Goal: Task Accomplishment & Management: Complete application form

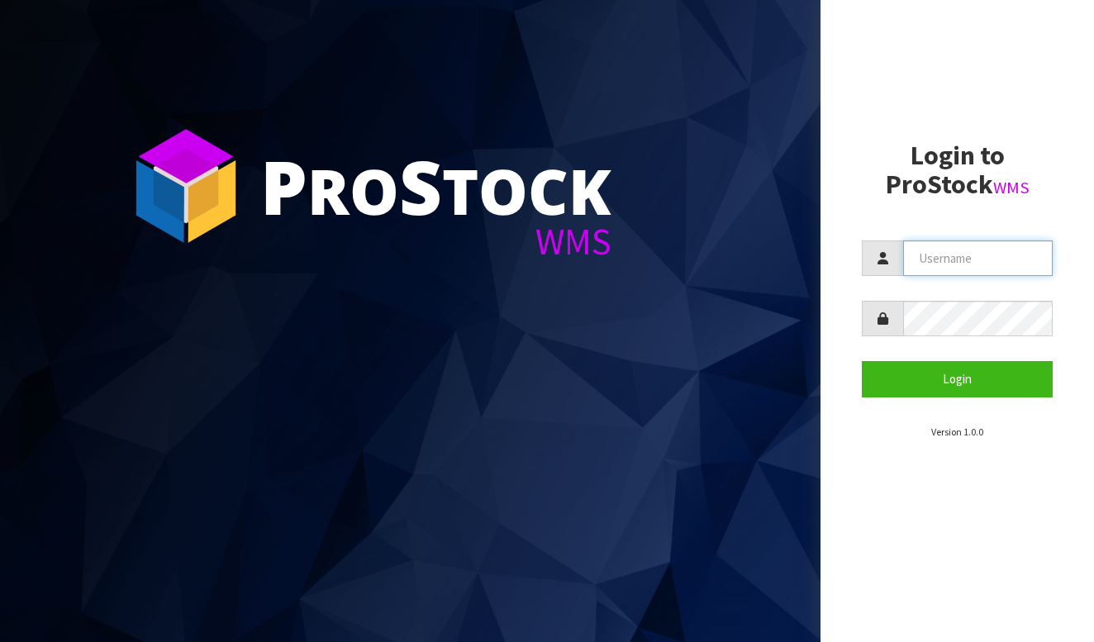
type input "BABW"
click at [947, 355] on form "BABW Login" at bounding box center [957, 318] width 191 height 156
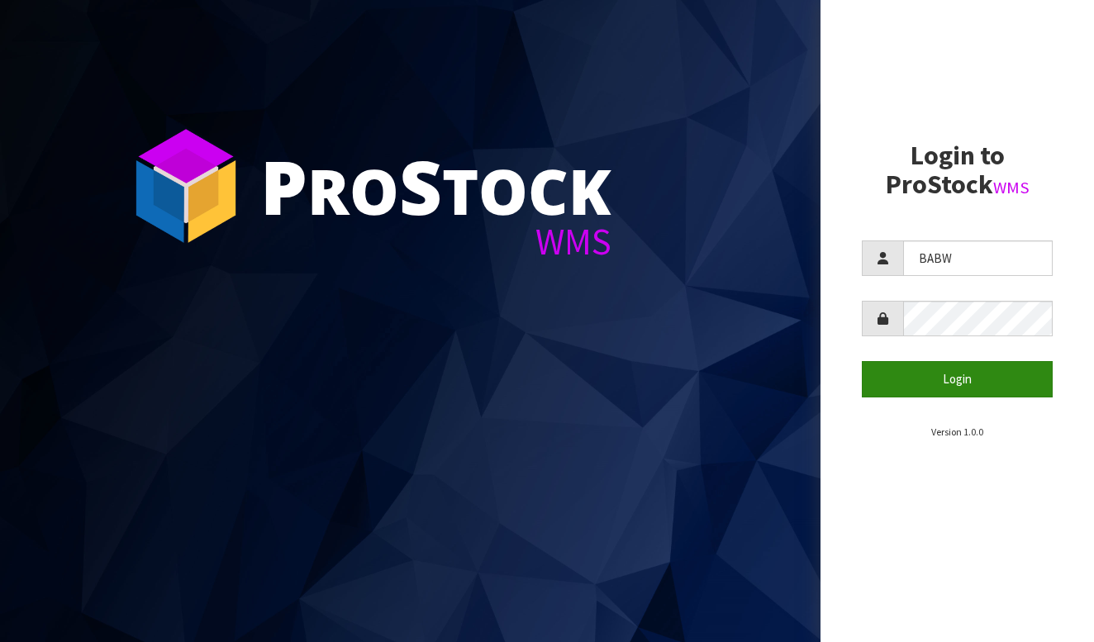
click at [947, 385] on button "Login" at bounding box center [957, 379] width 191 height 36
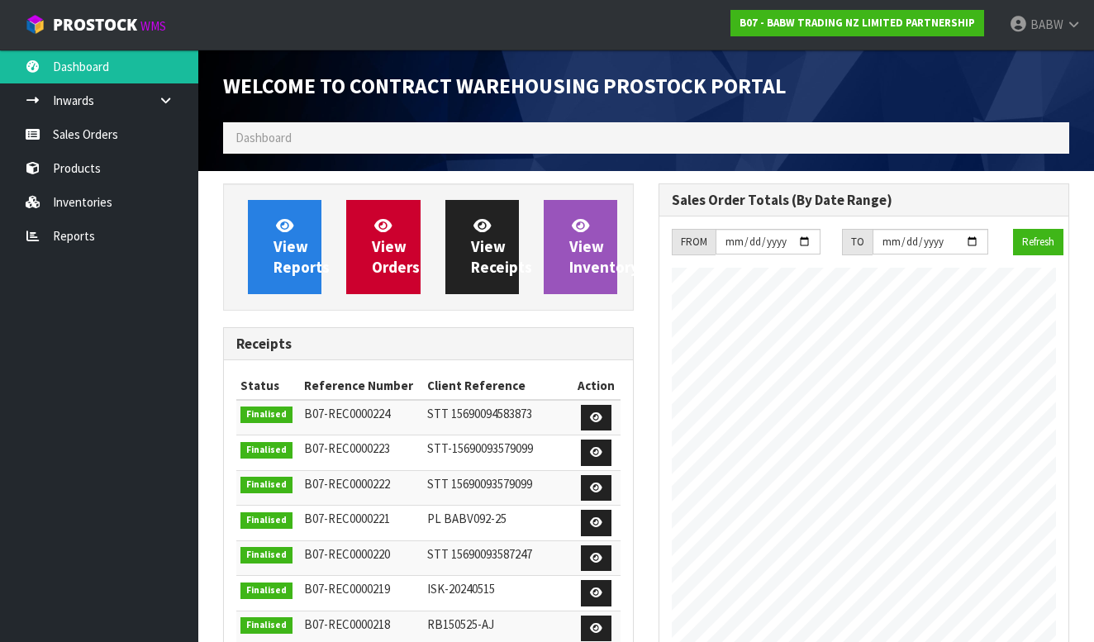
scroll to position [911, 435]
click at [93, 139] on link "Sales Orders" at bounding box center [99, 134] width 198 height 34
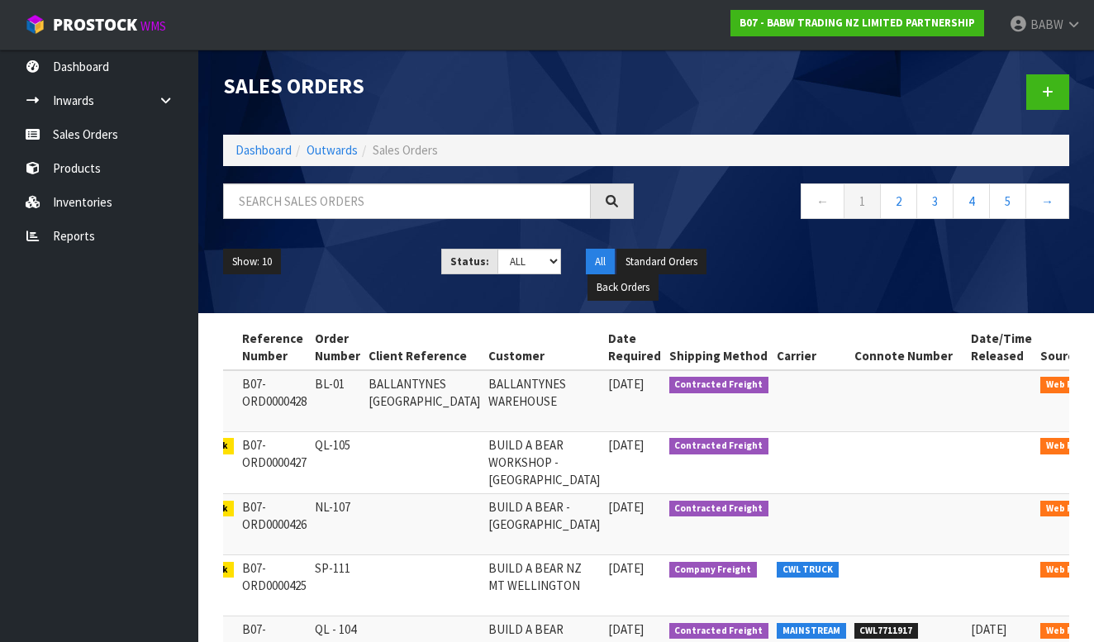
scroll to position [0, 81]
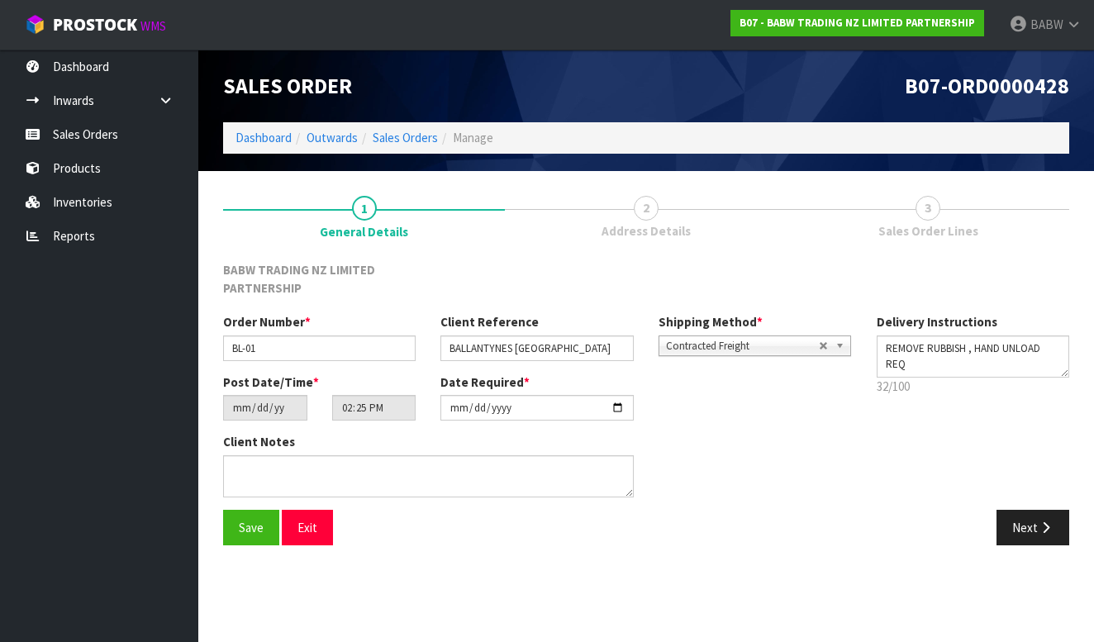
click at [648, 193] on link "2 Address Details" at bounding box center [646, 215] width 282 height 65
click at [673, 213] on link "2 Address Details" at bounding box center [646, 215] width 282 height 65
click at [925, 224] on span "Sales Order Lines" at bounding box center [928, 230] width 100 height 17
click at [74, 126] on link "Sales Orders" at bounding box center [99, 134] width 198 height 34
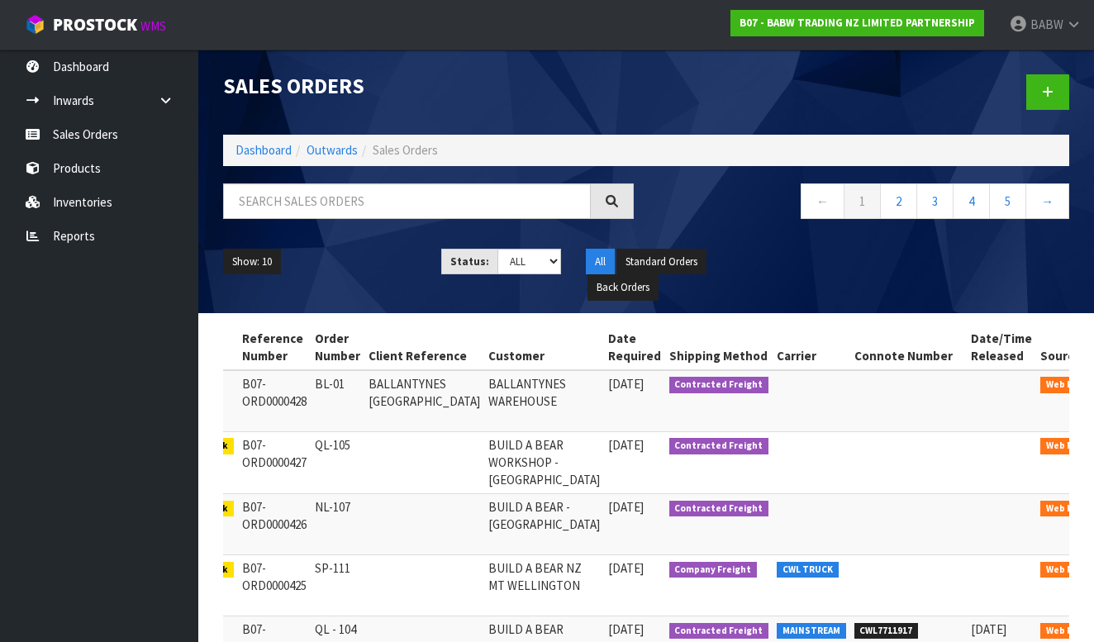
scroll to position [0, 81]
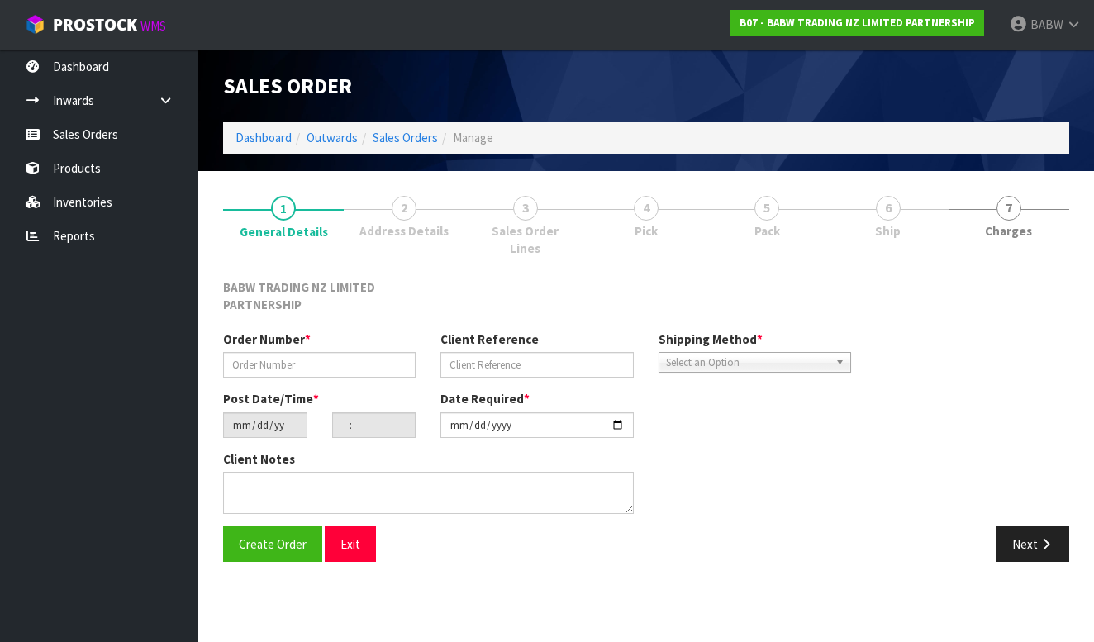
type input "BL-01"
type input "BALLANTYNES [GEOGRAPHIC_DATA]"
type input "[DATE]"
type input "14:25:00.000"
type input "[DATE]"
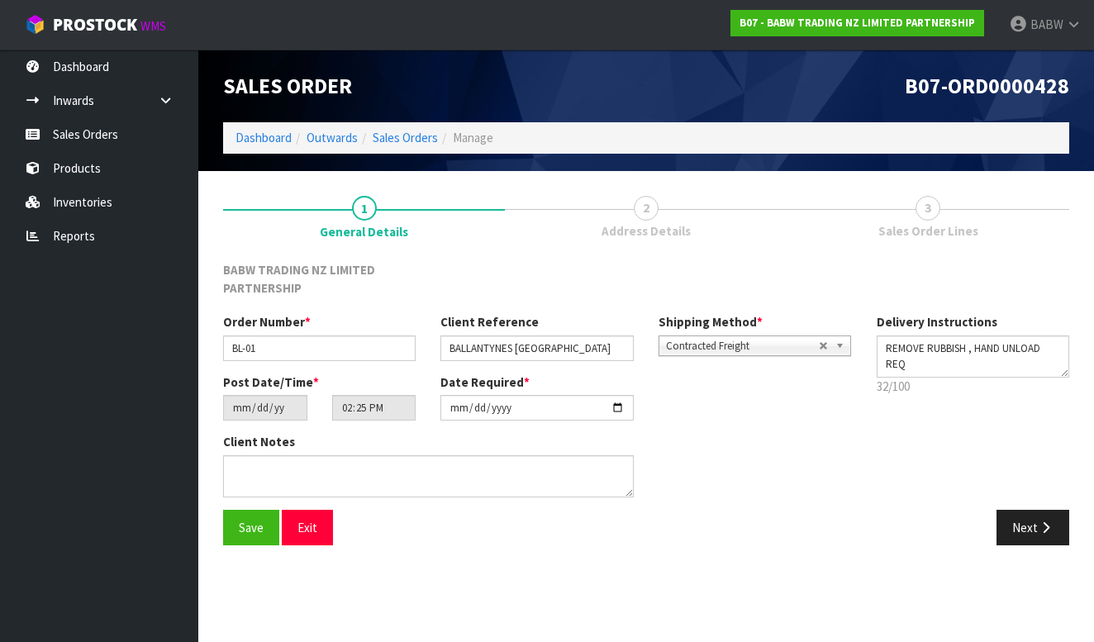
click at [644, 226] on span "Address Details" at bounding box center [645, 230] width 89 height 17
click at [1027, 524] on button "Next" at bounding box center [1032, 528] width 73 height 36
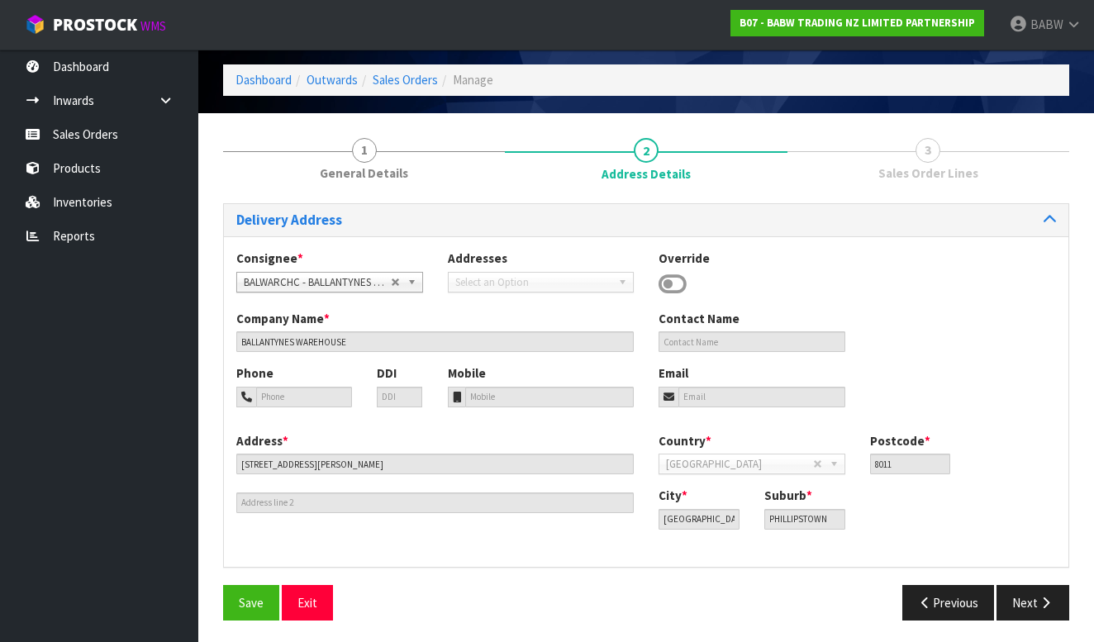
scroll to position [57, 0]
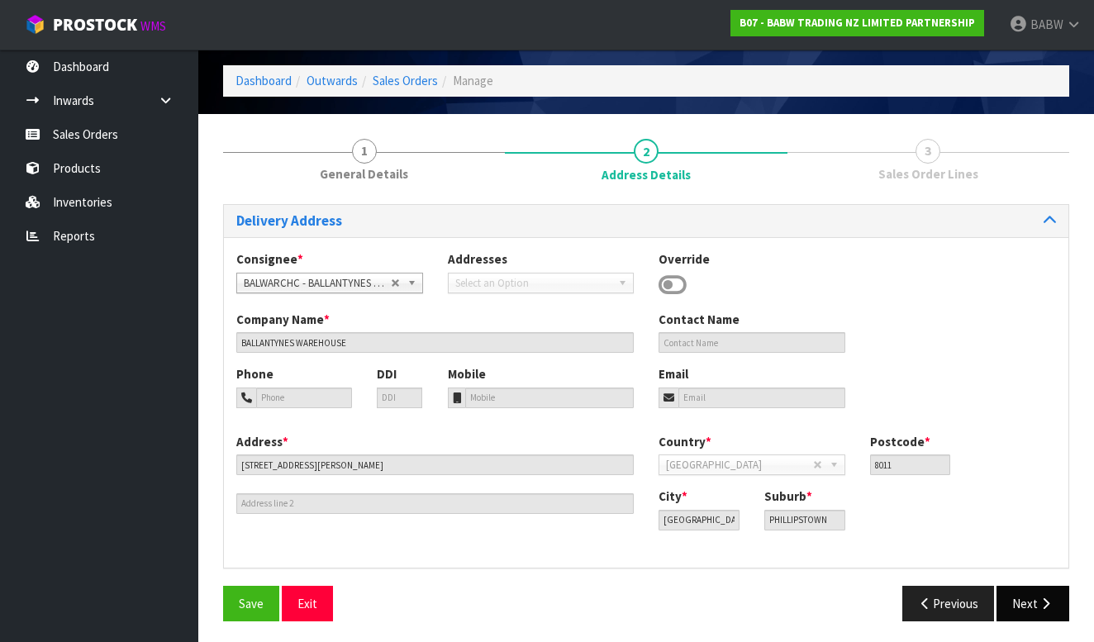
click at [1021, 610] on button "Next" at bounding box center [1032, 604] width 73 height 36
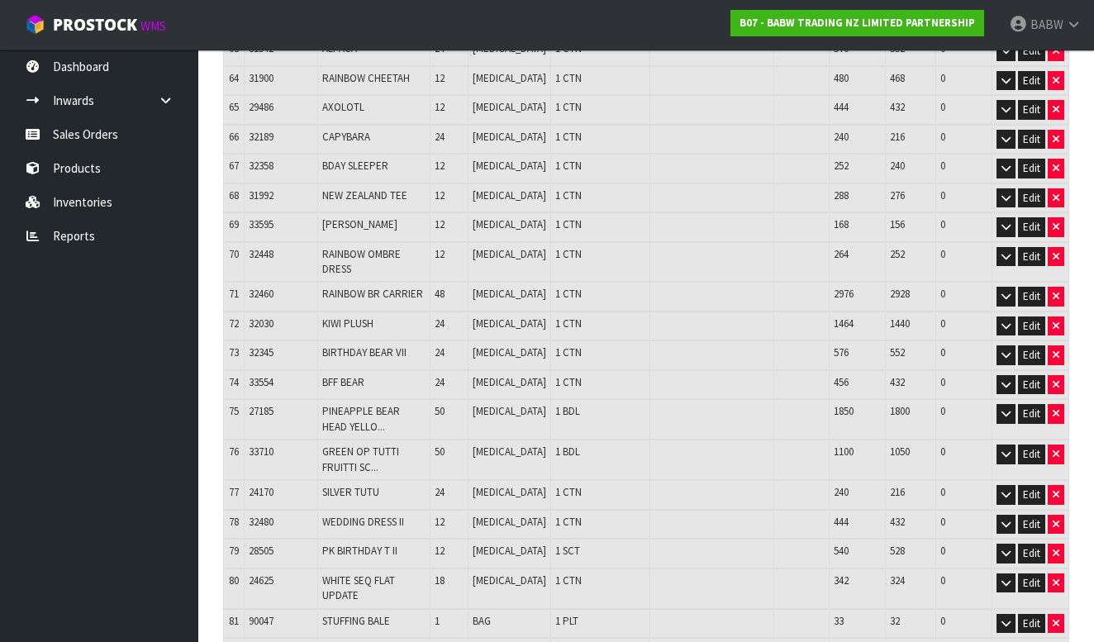
scroll to position [2207, 0]
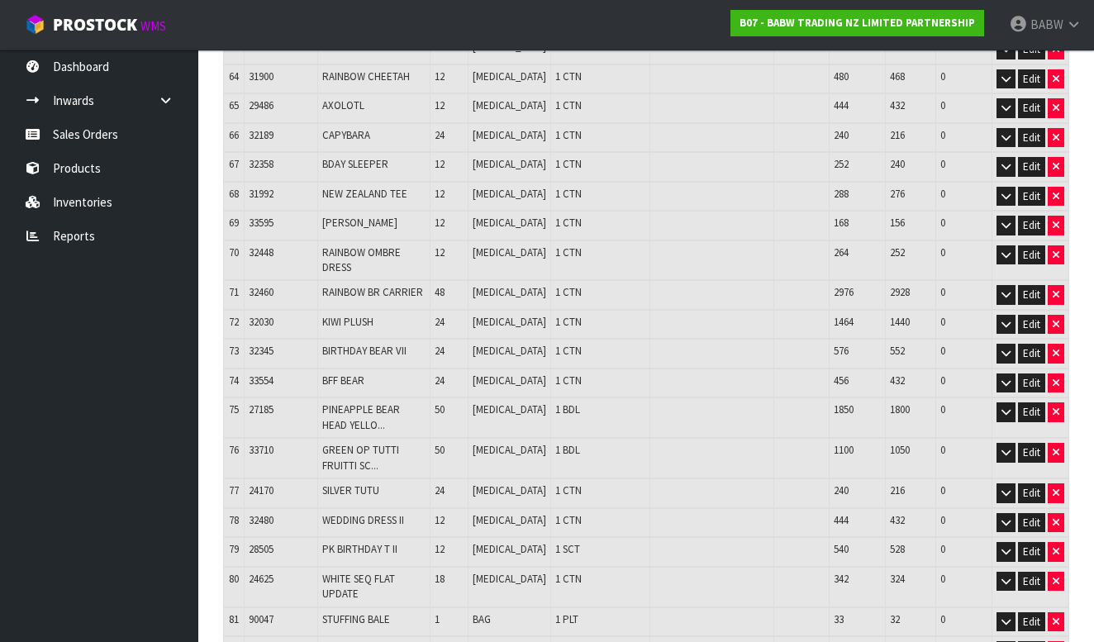
click at [649, 508] on td "1 CTN" at bounding box center [600, 523] width 100 height 30
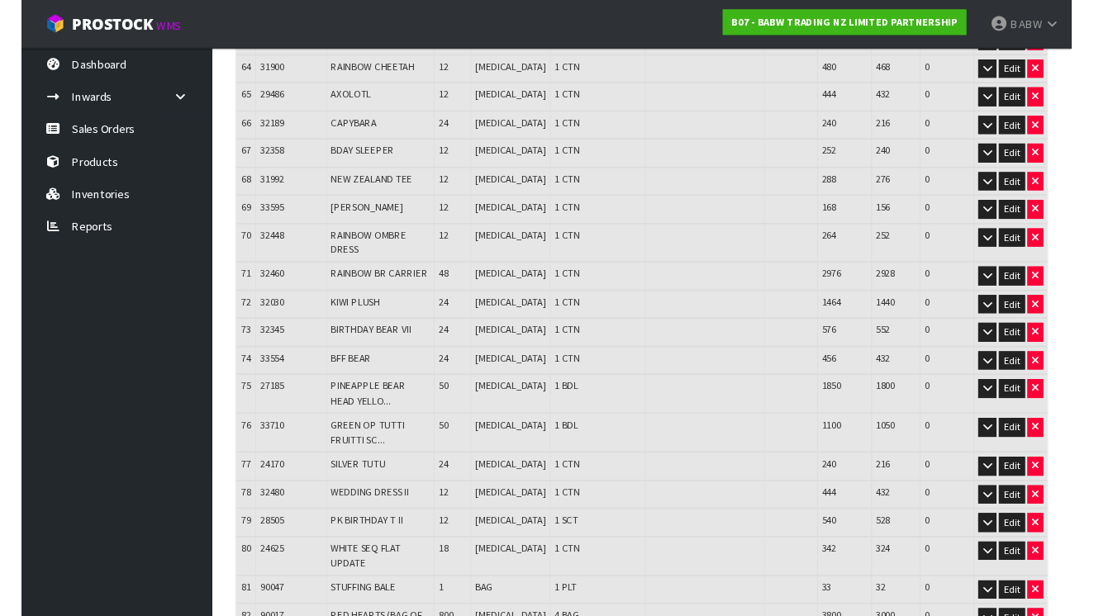
scroll to position [2229, 0]
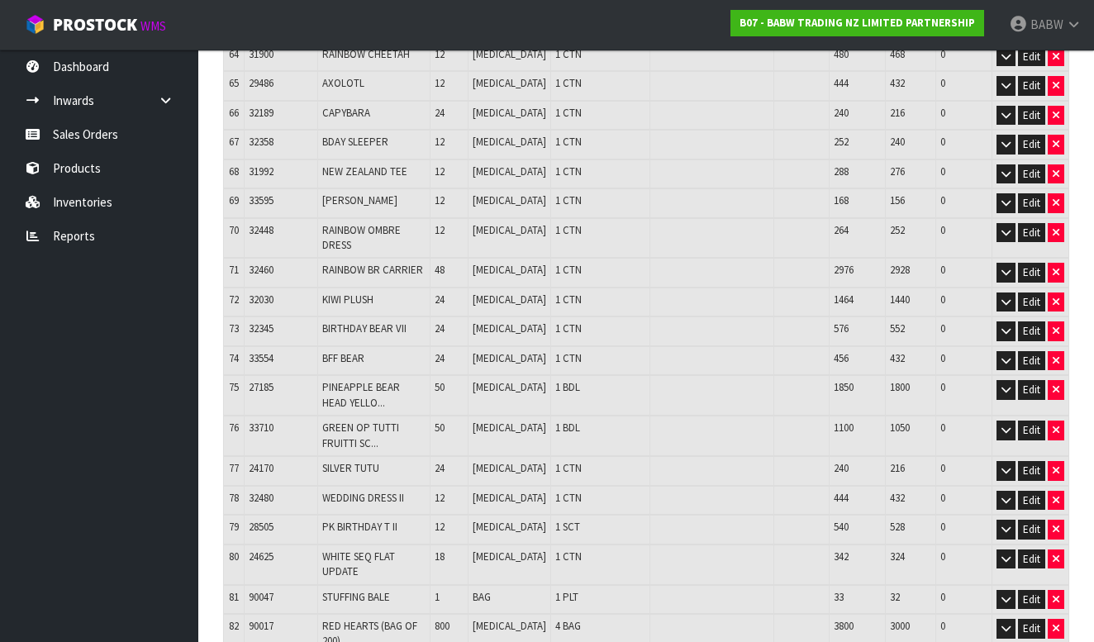
click at [587, 416] on td "1 BDL" at bounding box center [600, 436] width 100 height 40
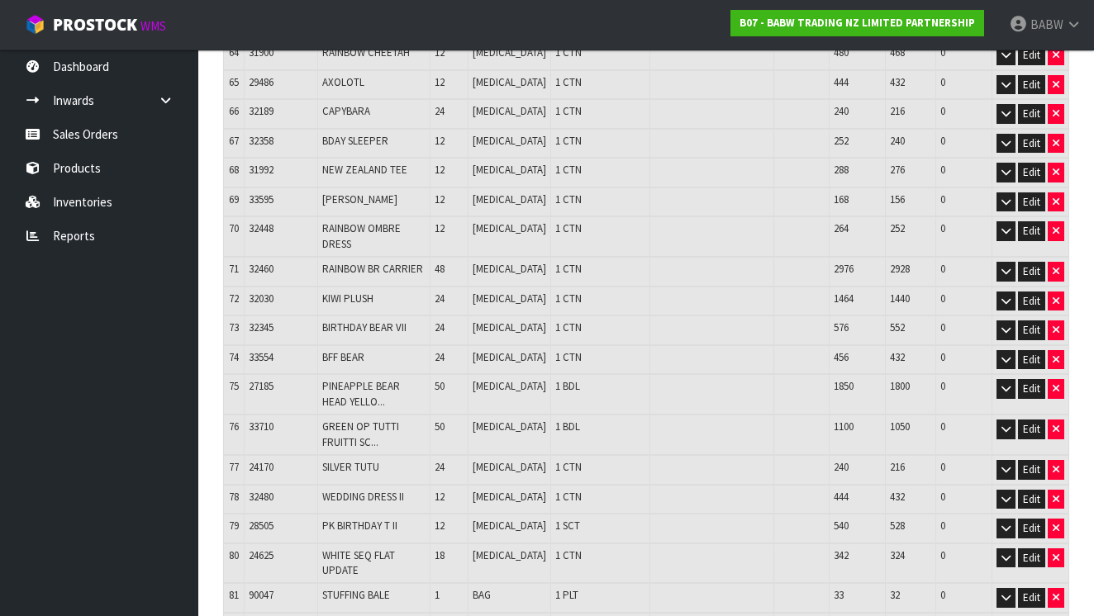
scroll to position [809, 0]
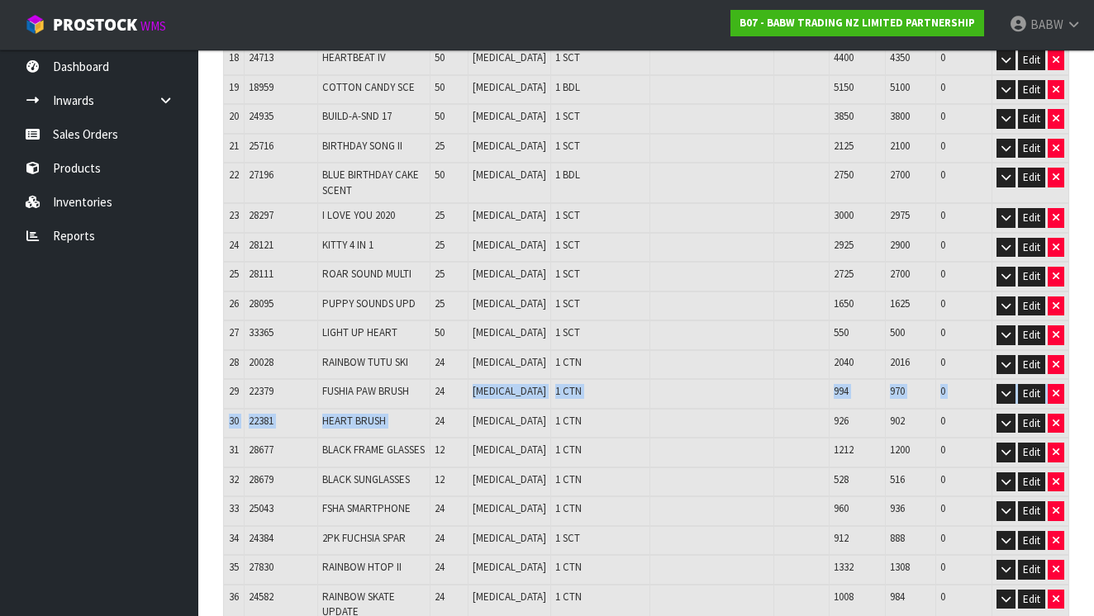
click at [582, 292] on td "1 SCT" at bounding box center [600, 307] width 100 height 30
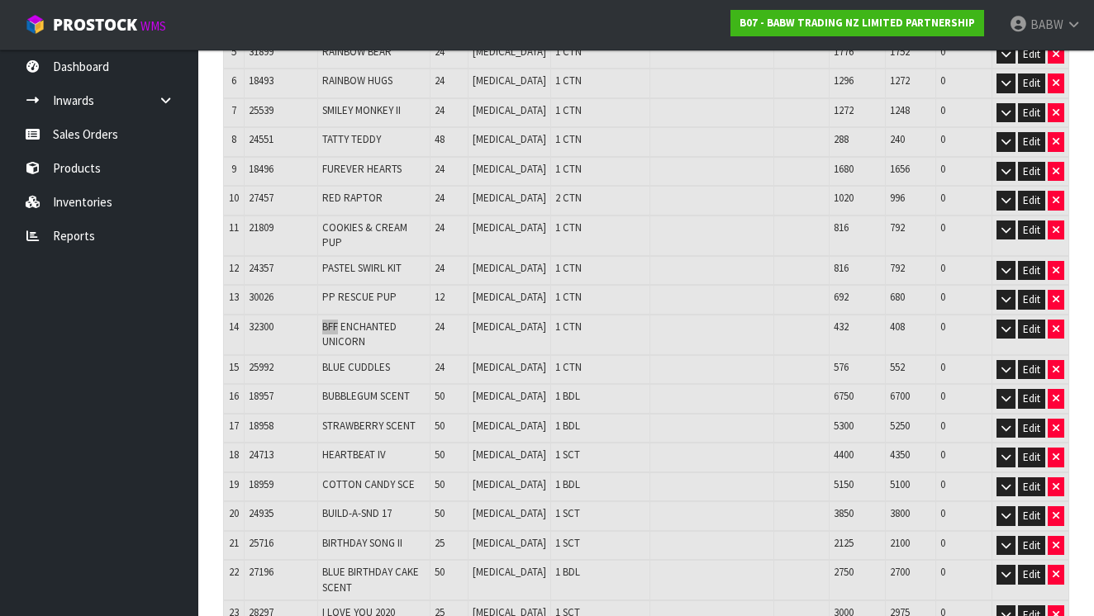
scroll to position [2168, 0]
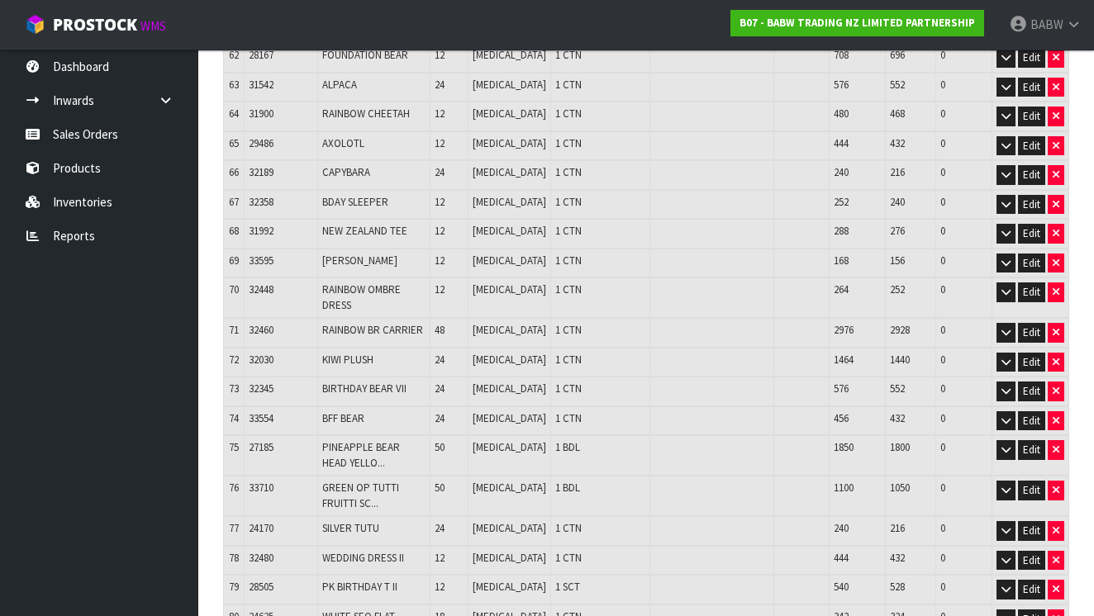
click at [370, 476] on td "GREEN OP TUTTI FRUITTI SC... GREEN OP TUTTI FRUITTI SCENTIMENT" at bounding box center [373, 496] width 112 height 40
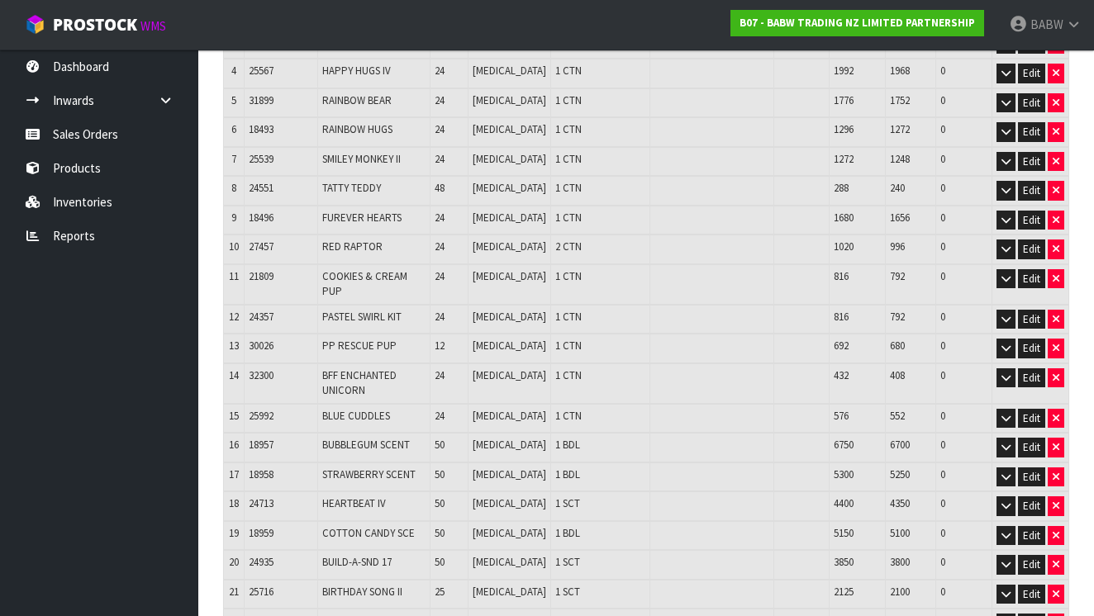
scroll to position [366, 0]
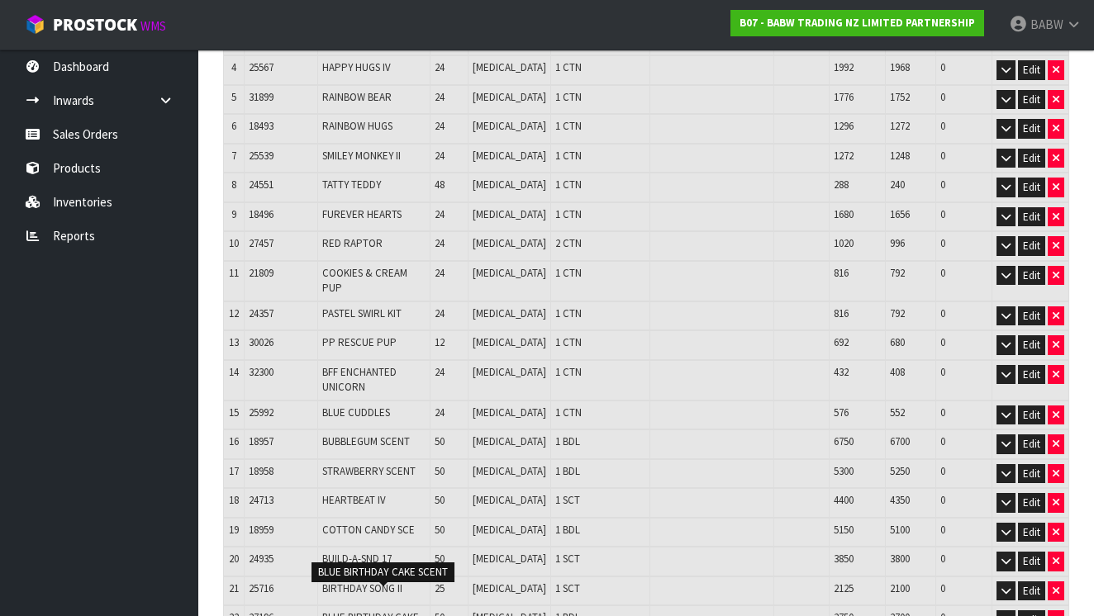
click at [348, 611] on span "BLUE BIRTHDAY CAKE SCENT" at bounding box center [370, 625] width 97 height 29
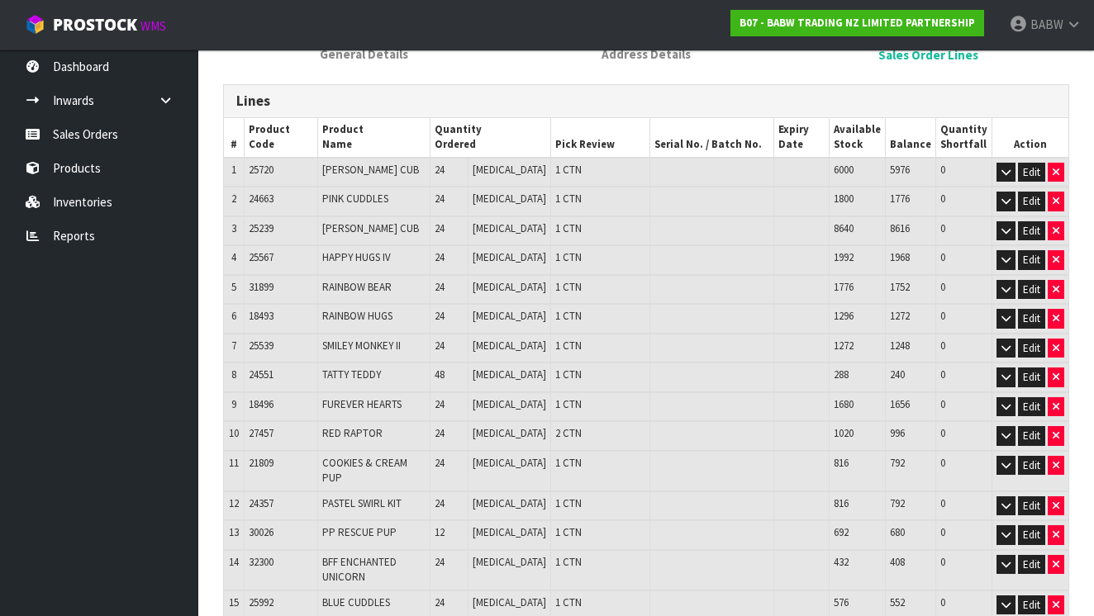
scroll to position [176, 0]
